Goal: Information Seeking & Learning: Learn about a topic

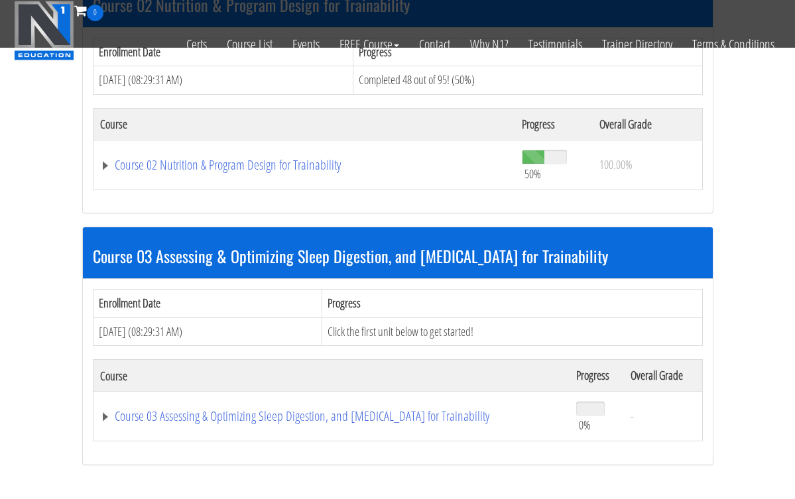
scroll to position [710, 0]
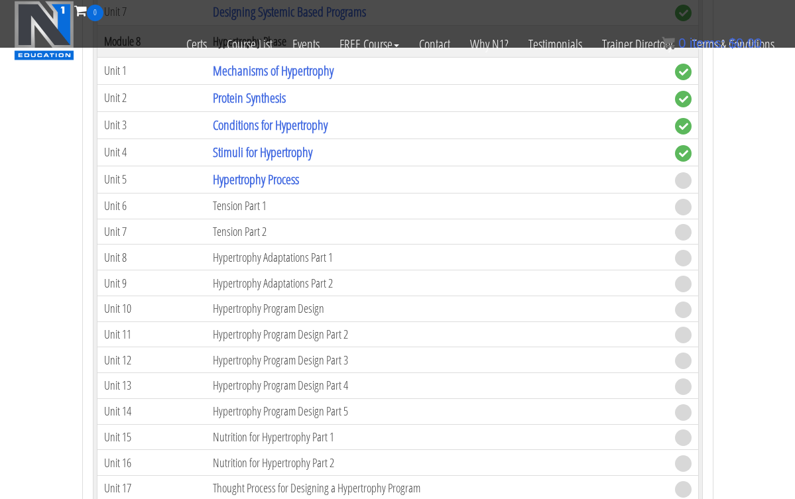
scroll to position [2294, 0]
click at [247, 174] on link "Hypertrophy Process" at bounding box center [256, 179] width 86 height 18
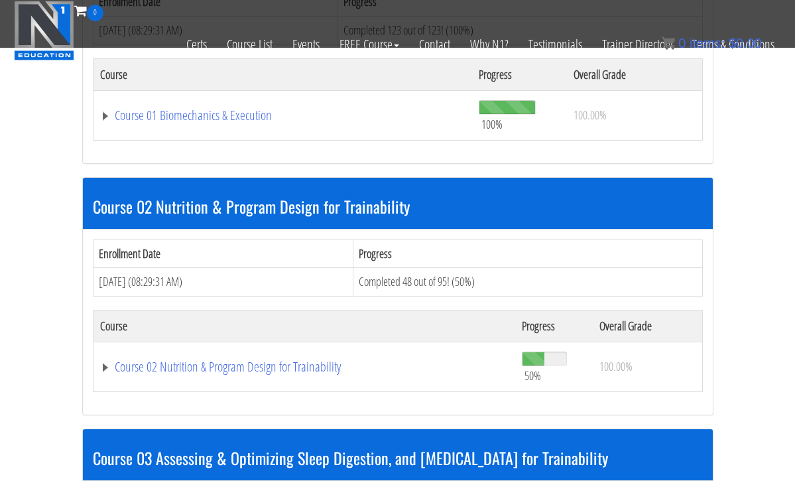
scroll to position [513, 0]
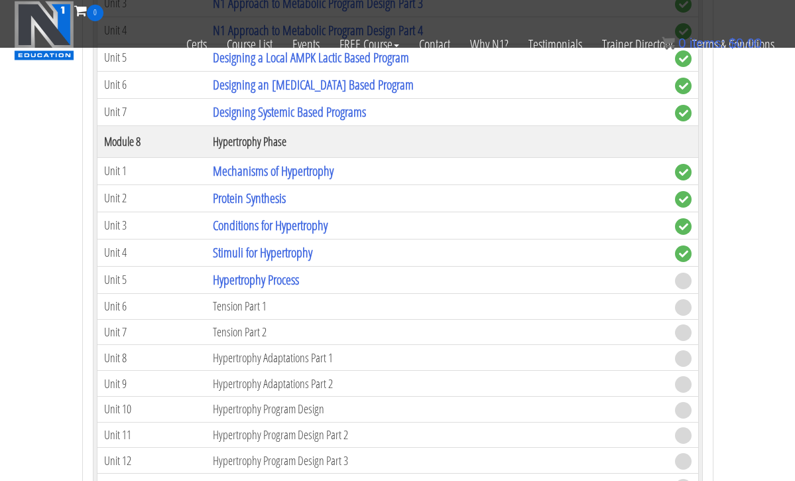
scroll to position [2209, 0]
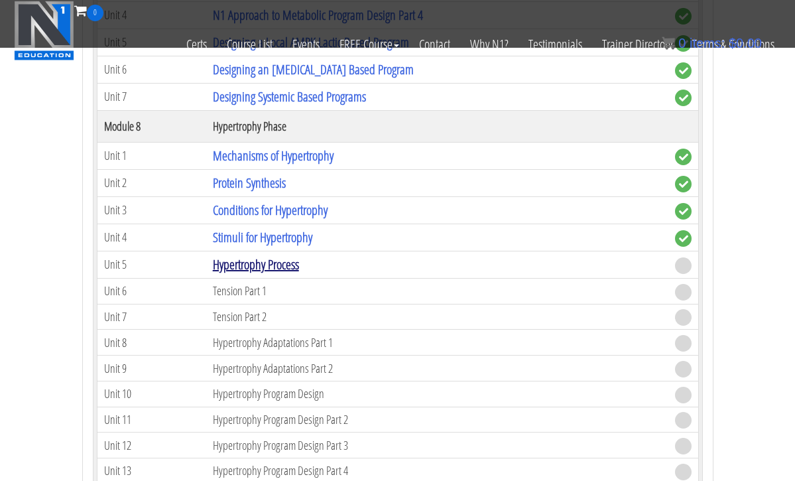
click at [259, 258] on link "Hypertrophy Process" at bounding box center [256, 264] width 86 height 18
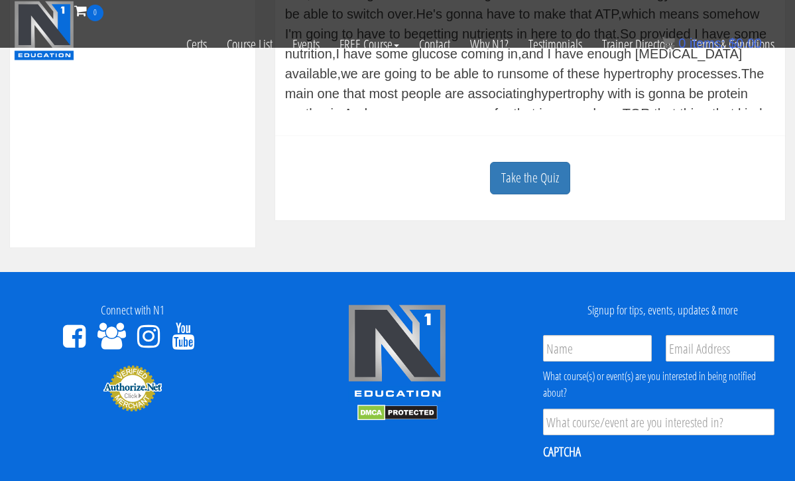
scroll to position [511, 0]
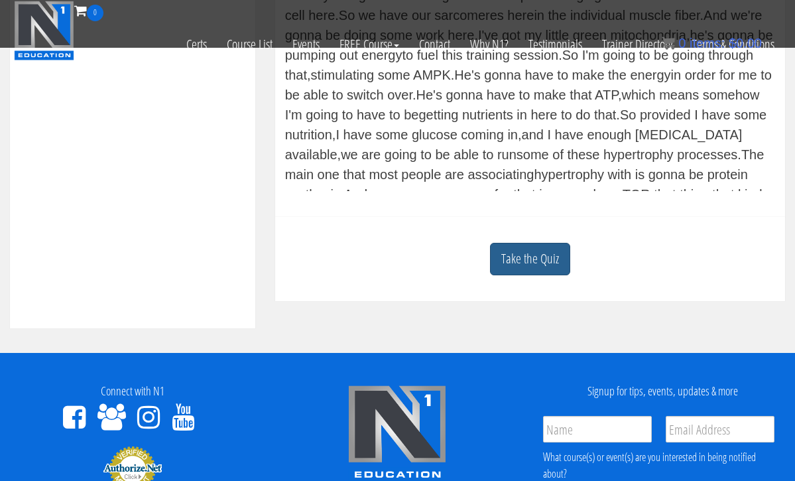
click at [534, 268] on link "Take the Quiz" at bounding box center [530, 259] width 80 height 33
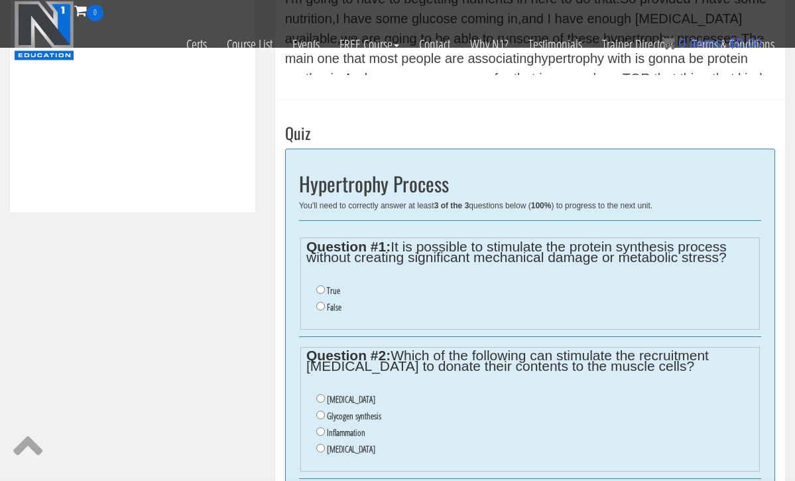
scroll to position [626, 0]
click at [319, 287] on input "True" at bounding box center [320, 290] width 9 height 9
radio input "true"
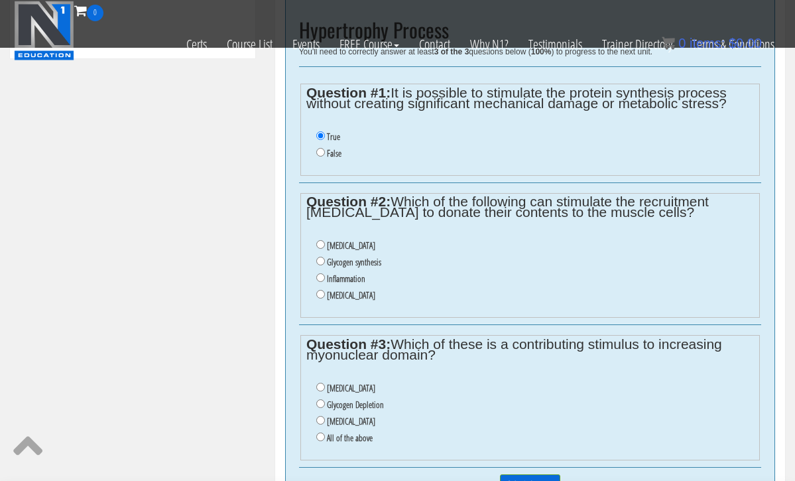
scroll to position [806, 0]
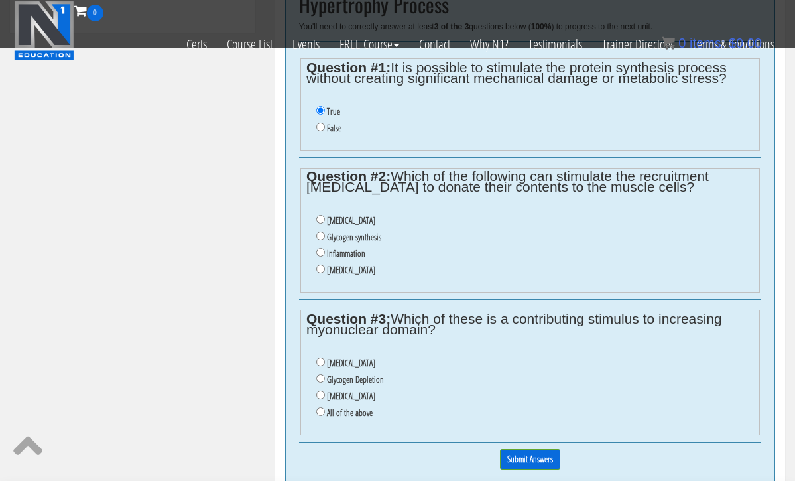
click at [320, 248] on input "Inflammation" at bounding box center [320, 252] width 9 height 9
radio input "true"
click at [320, 248] on input "Inflammation" at bounding box center [320, 252] width 9 height 9
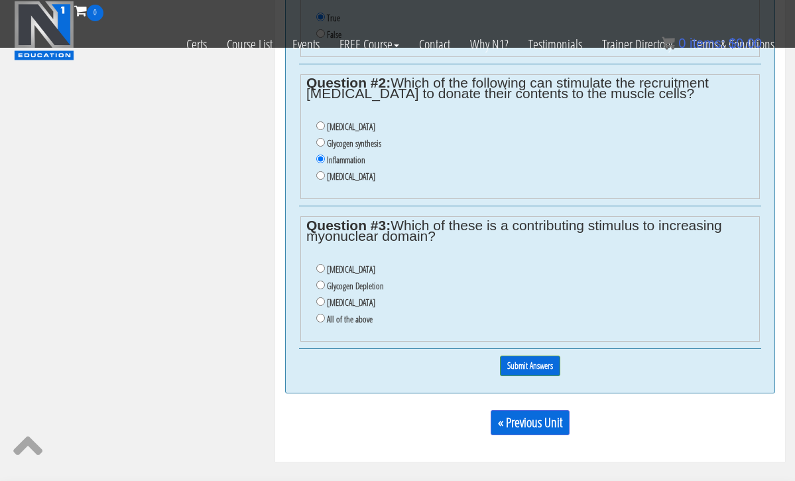
scroll to position [897, 0]
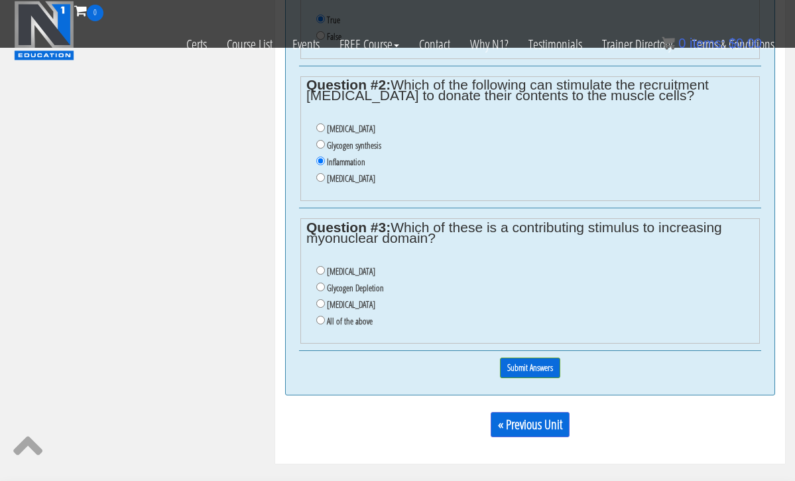
click at [320, 266] on input "[MEDICAL_DATA]" at bounding box center [320, 270] width 9 height 9
radio input "true"
click at [526, 358] on input "Submit Answers" at bounding box center [530, 368] width 60 height 21
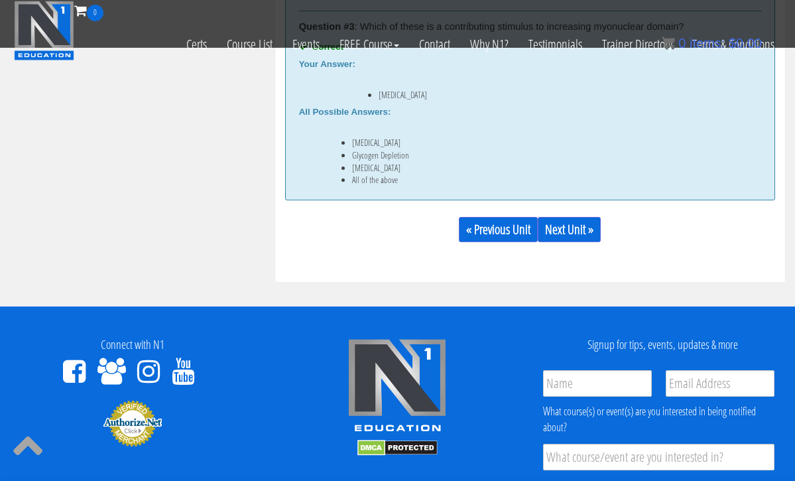
scroll to position [1185, 0]
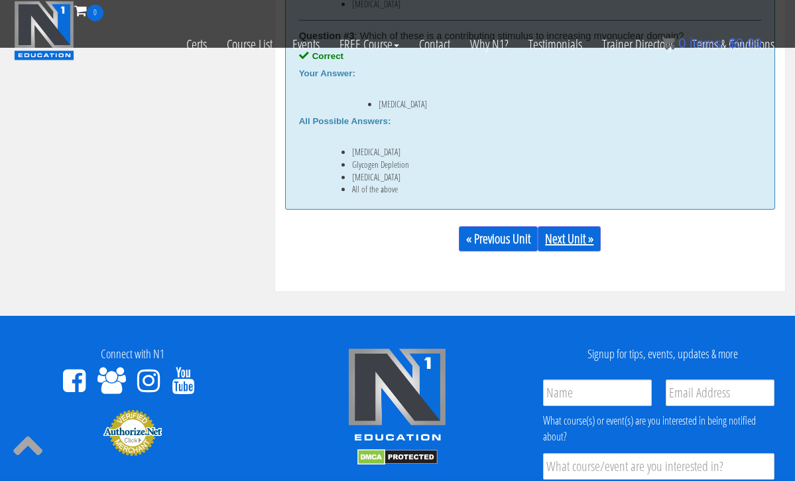
click at [549, 233] on link "Next Unit »" at bounding box center [569, 238] width 63 height 25
